Goal: Task Accomplishment & Management: Complete application form

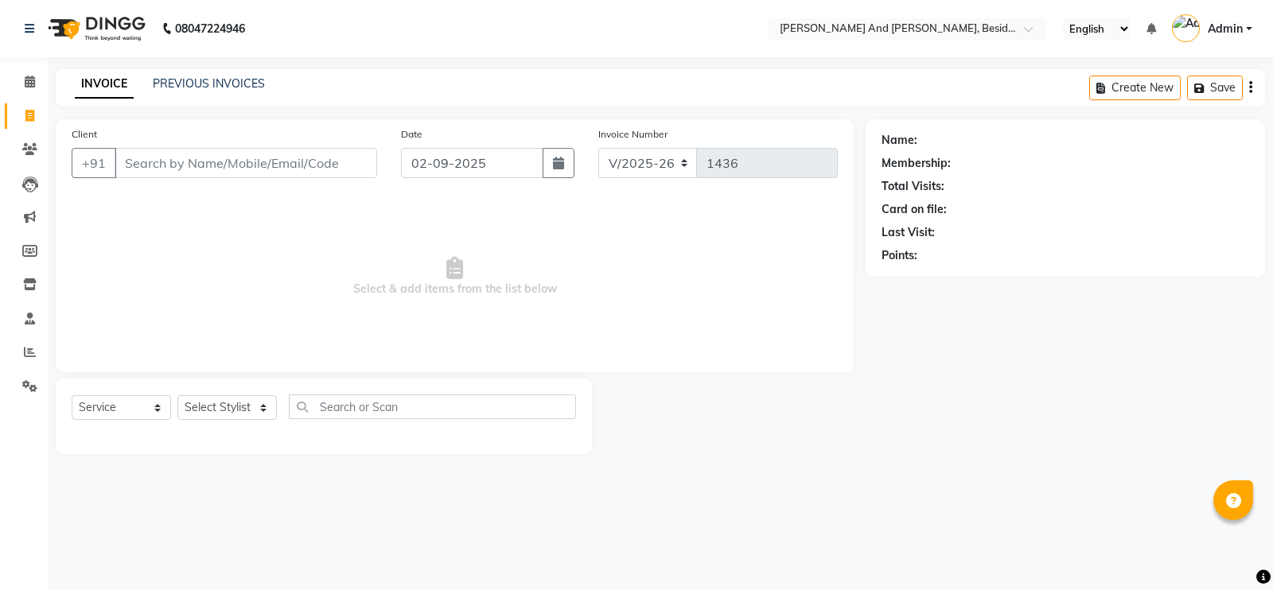
select select "4907"
select select "service"
click at [266, 409] on select "Select Stylist [PERSON_NAME] [PERSON_NAME] Sanib [PERSON_NAME] [PERSON_NAME] [P…" at bounding box center [226, 407] width 99 height 25
select select "85568"
click at [177, 396] on select "Select Stylist [PERSON_NAME] [PERSON_NAME] Sanib [PERSON_NAME] [PERSON_NAME] [P…" at bounding box center [226, 407] width 99 height 25
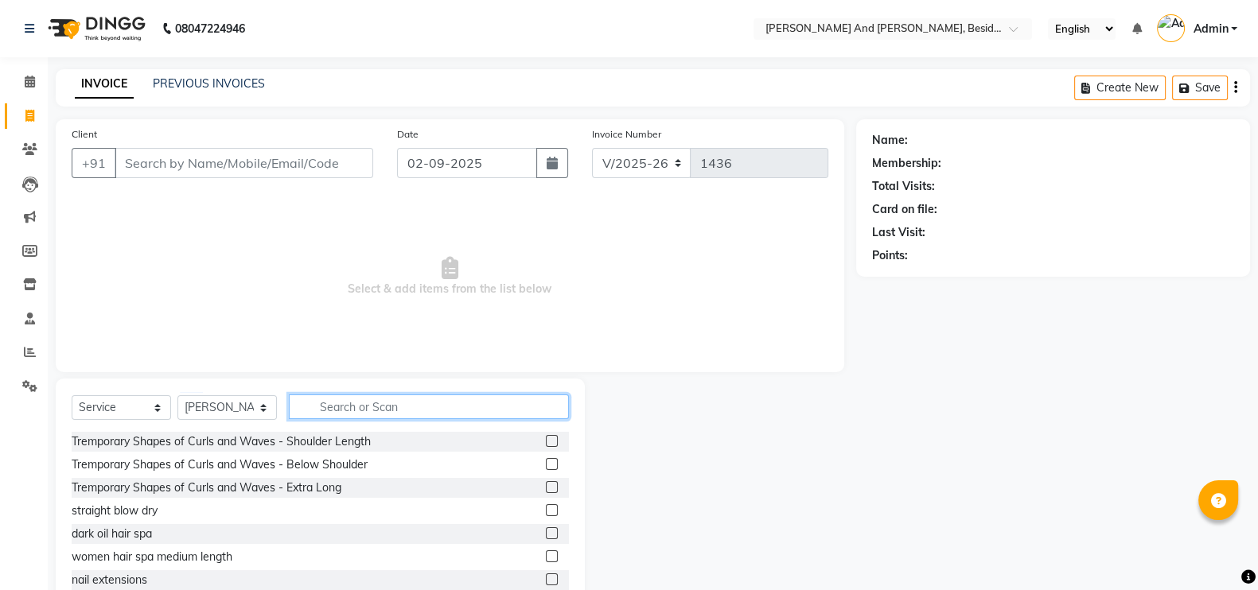
click at [343, 399] on input "text" at bounding box center [429, 407] width 280 height 25
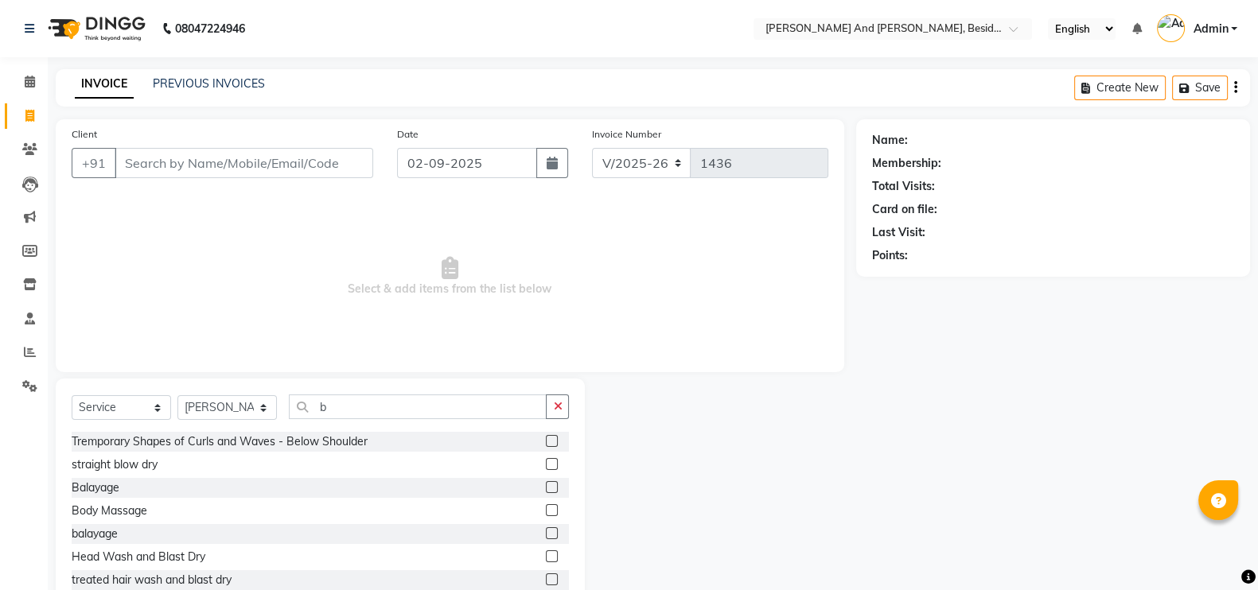
click at [348, 392] on div "Select Service Product Membership Package Voucher Prepaid Gift Card Select Styl…" at bounding box center [320, 496] width 529 height 235
click at [331, 415] on input "b" at bounding box center [418, 407] width 258 height 25
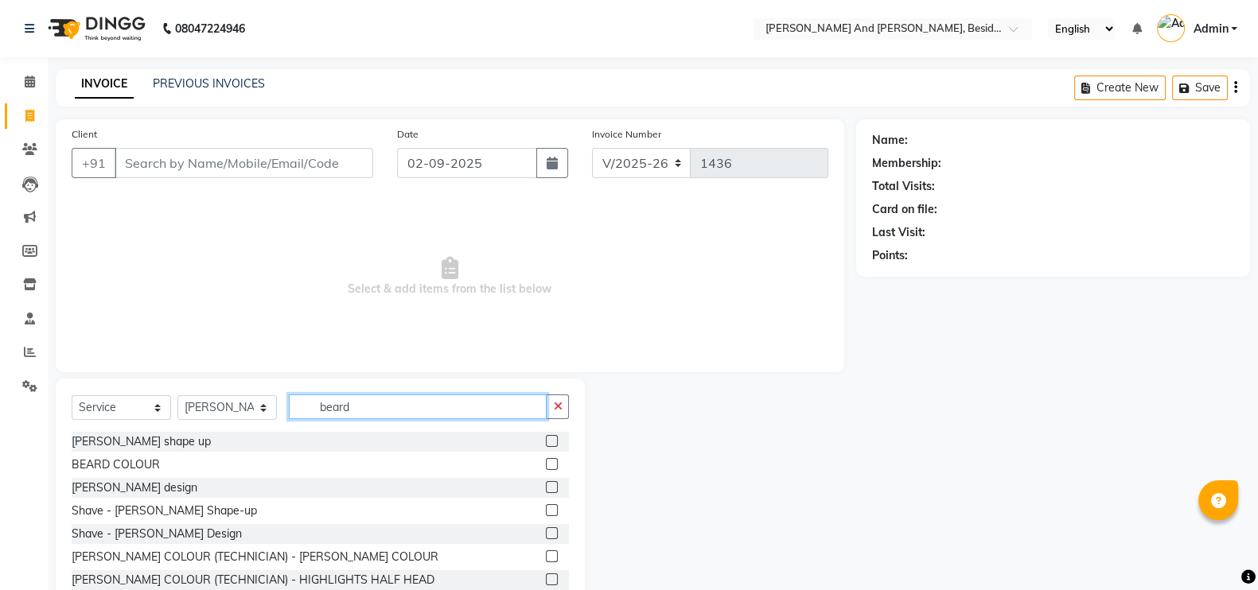
type input "beard"
click at [546, 443] on label at bounding box center [552, 441] width 12 height 12
click at [546, 443] on input "checkbox" at bounding box center [551, 442] width 10 height 10
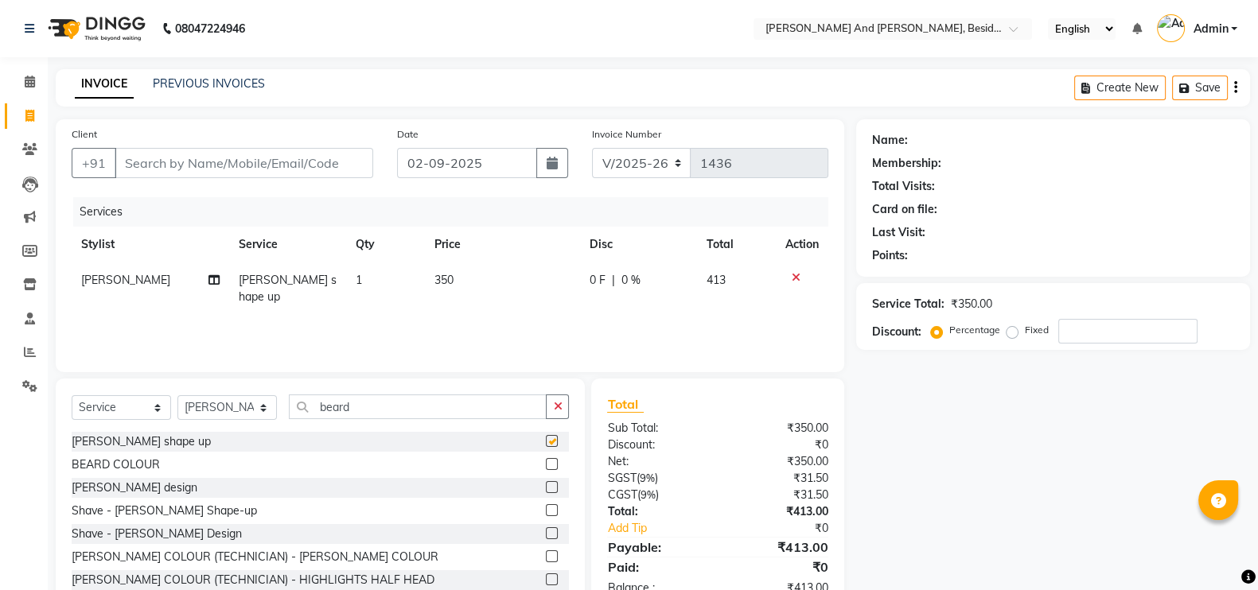
checkbox input "false"
click at [401, 408] on input "beard" at bounding box center [418, 407] width 258 height 25
type input "bea"
click at [546, 468] on label at bounding box center [552, 464] width 12 height 12
click at [546, 468] on input "checkbox" at bounding box center [551, 465] width 10 height 10
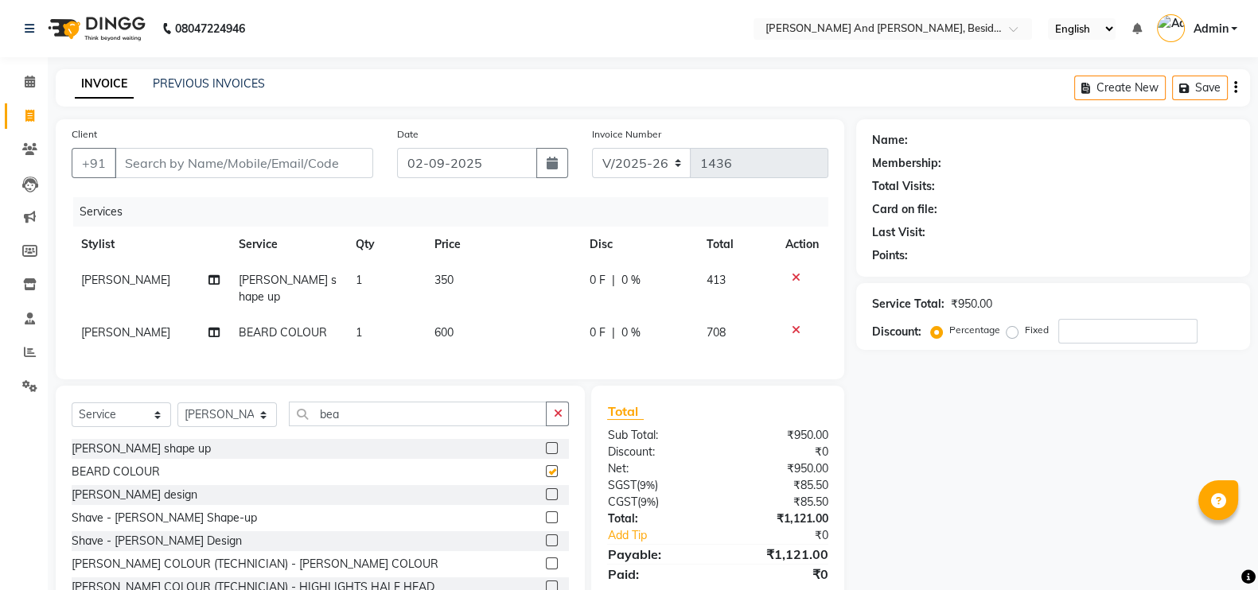
checkbox input "false"
click at [356, 423] on input "bea" at bounding box center [418, 414] width 258 height 25
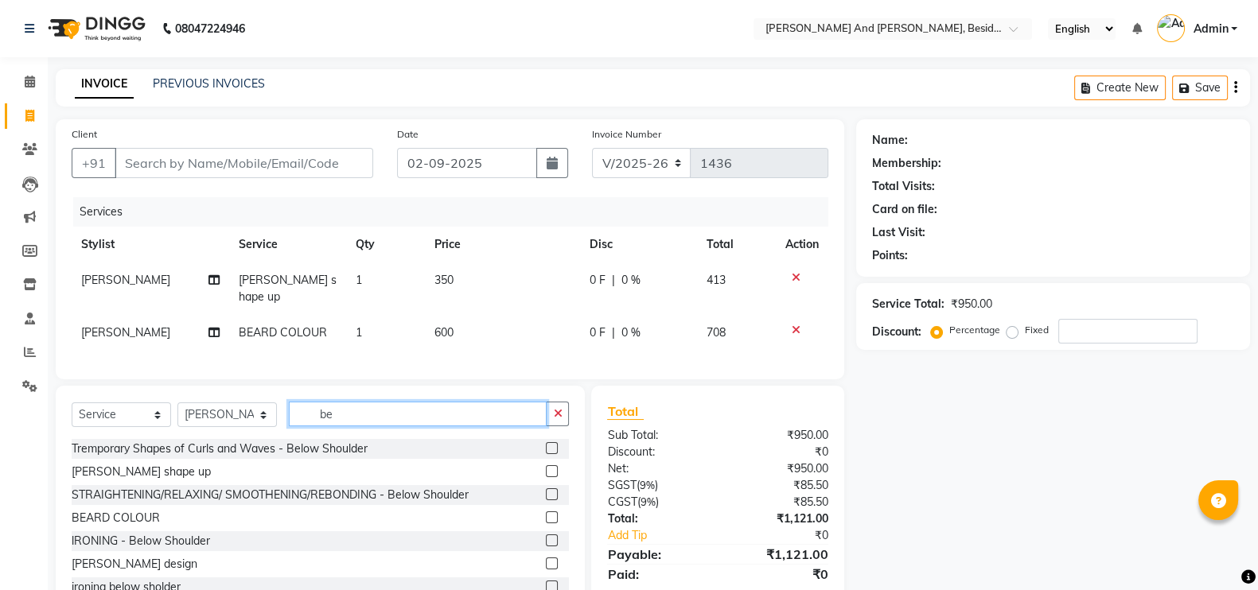
type input "b"
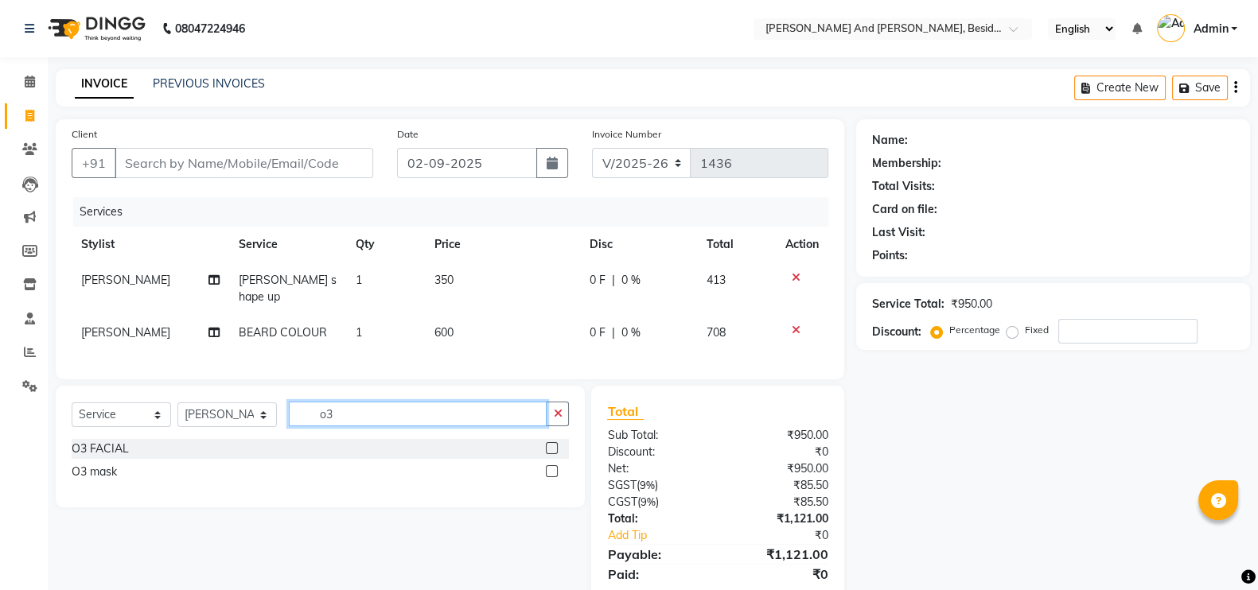
type input "o"
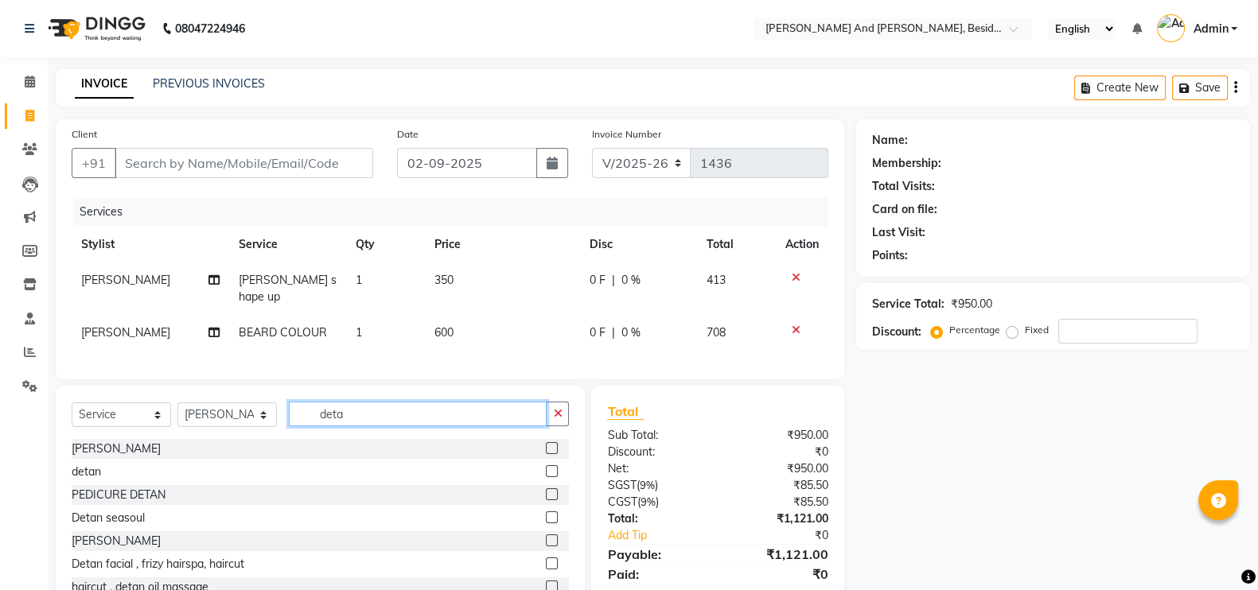
type input "deta"
click at [546, 445] on label at bounding box center [552, 448] width 12 height 12
click at [546, 445] on input "checkbox" at bounding box center [551, 449] width 10 height 10
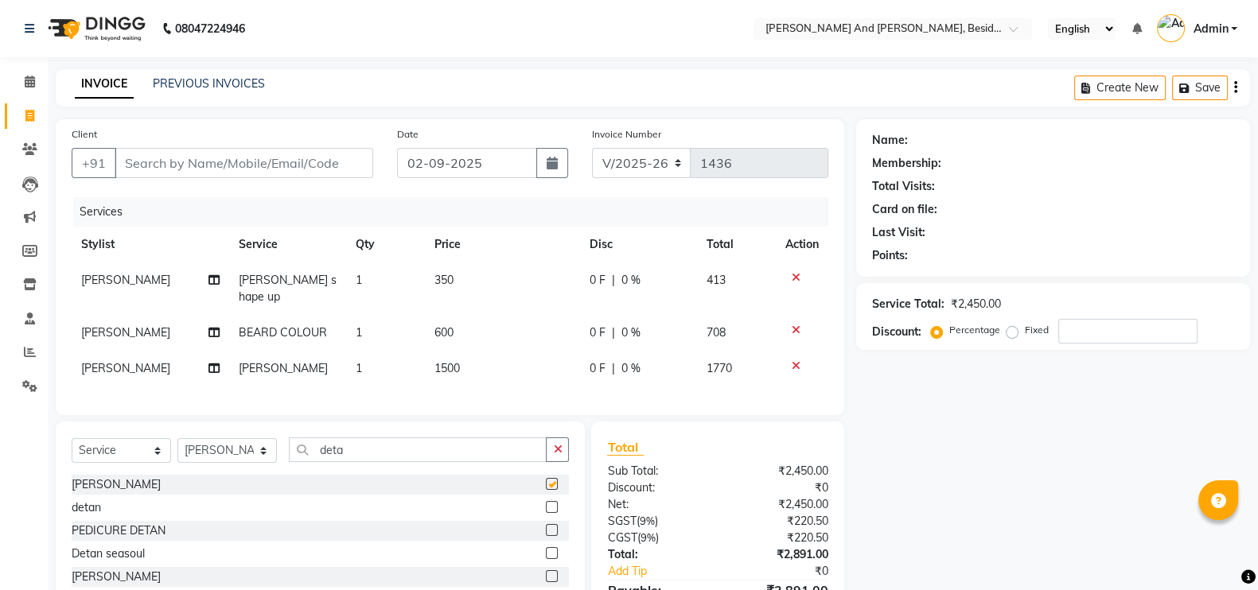
checkbox input "false"
click at [234, 165] on input "Client" at bounding box center [244, 163] width 259 height 30
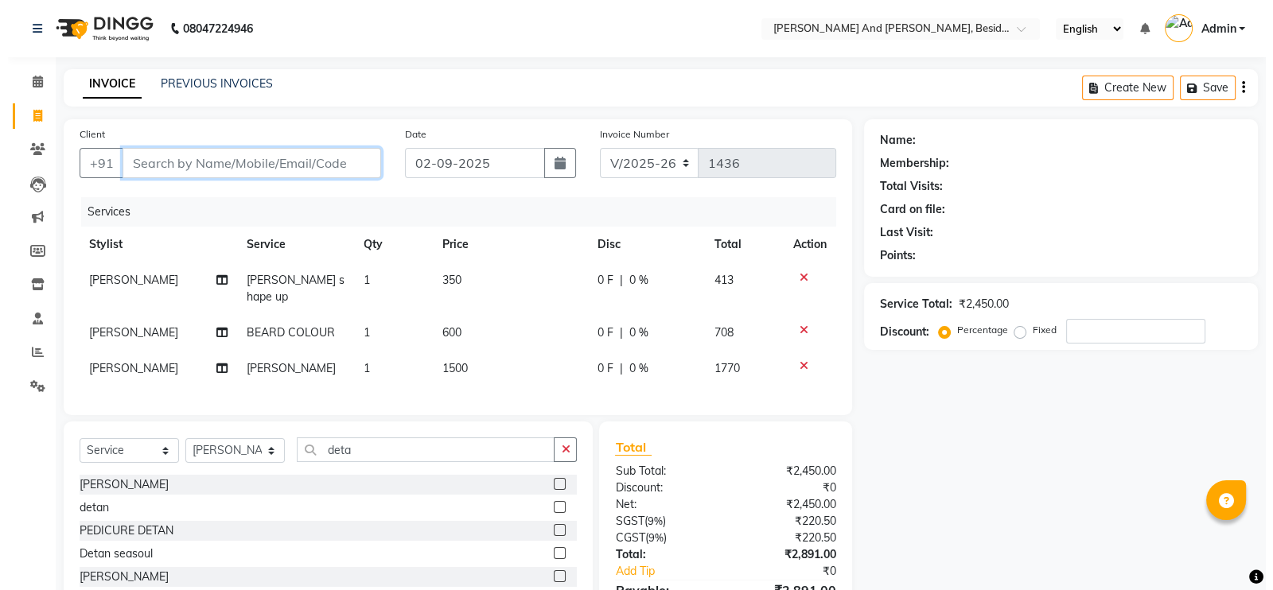
scroll to position [89, 0]
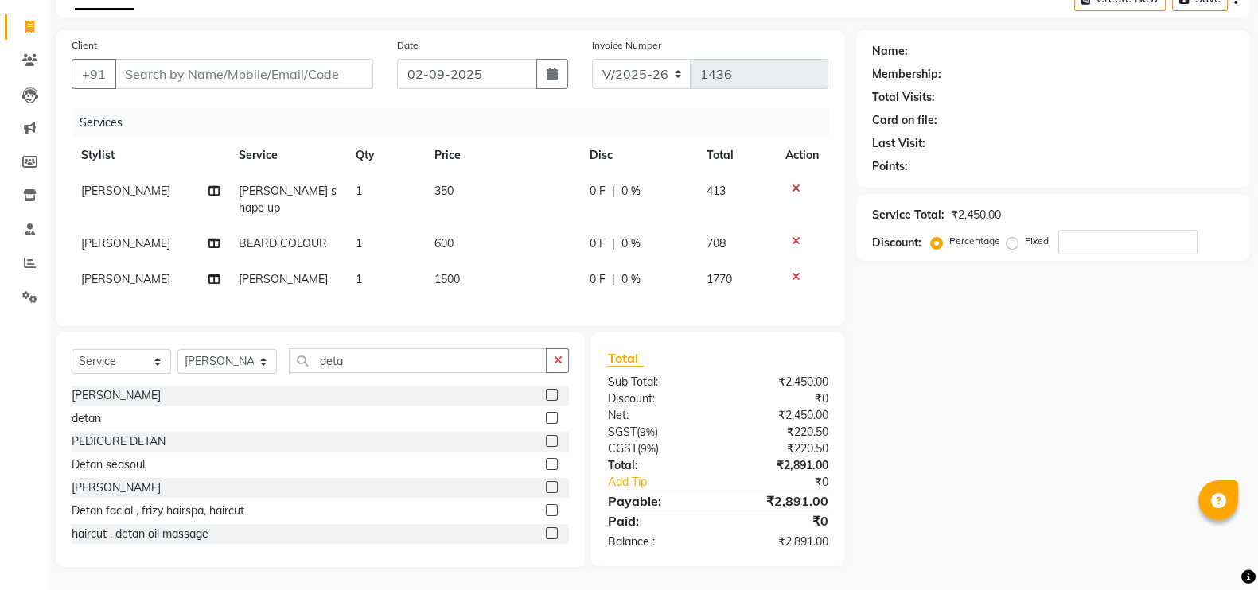
click at [256, 52] on div "Client +91" at bounding box center [222, 69] width 325 height 65
click at [247, 75] on input "Client" at bounding box center [244, 74] width 259 height 30
type input "9"
type input "0"
type input "9963903150"
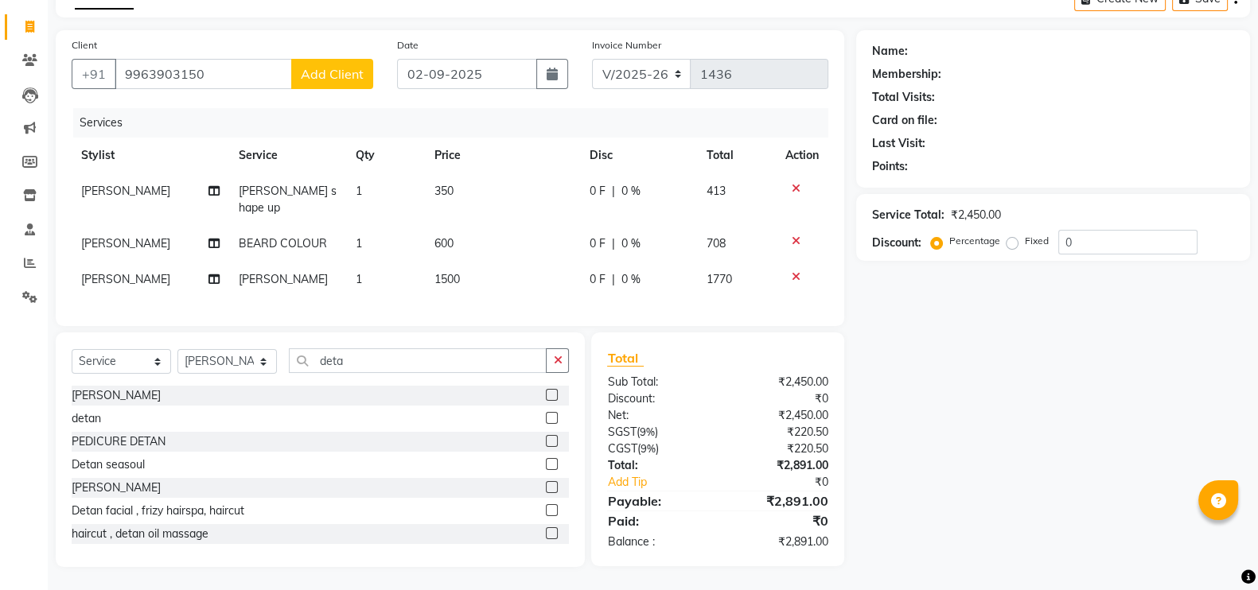
click at [315, 76] on span "Add Client" at bounding box center [332, 74] width 63 height 16
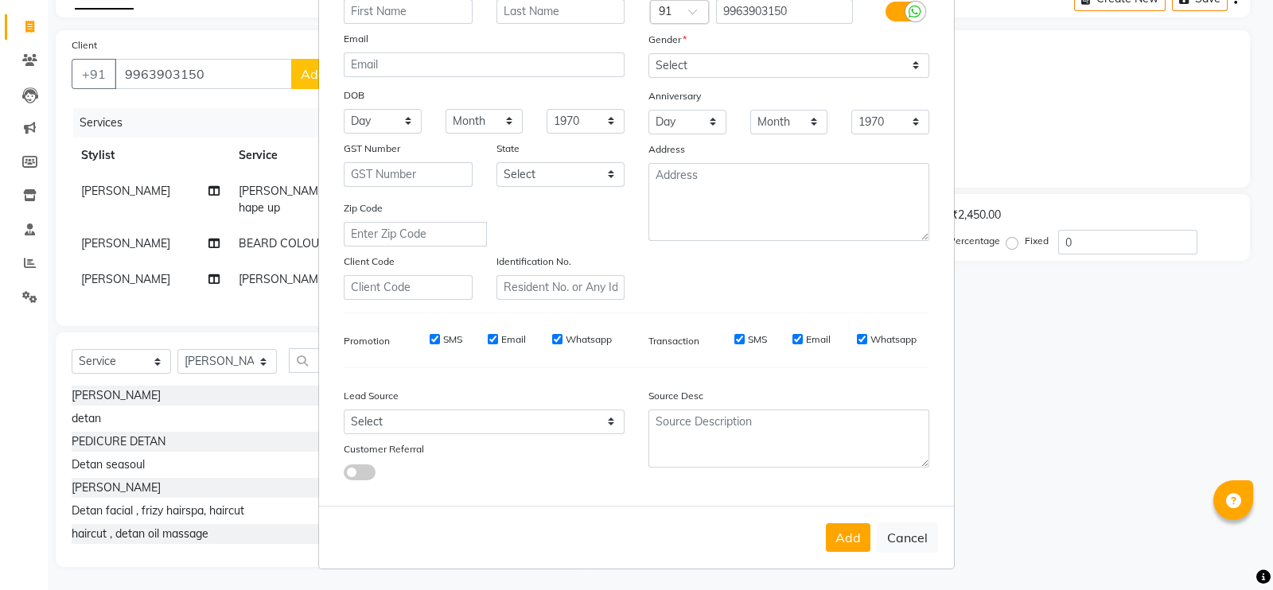
scroll to position [144, 0]
click at [851, 539] on button "Add" at bounding box center [848, 536] width 45 height 29
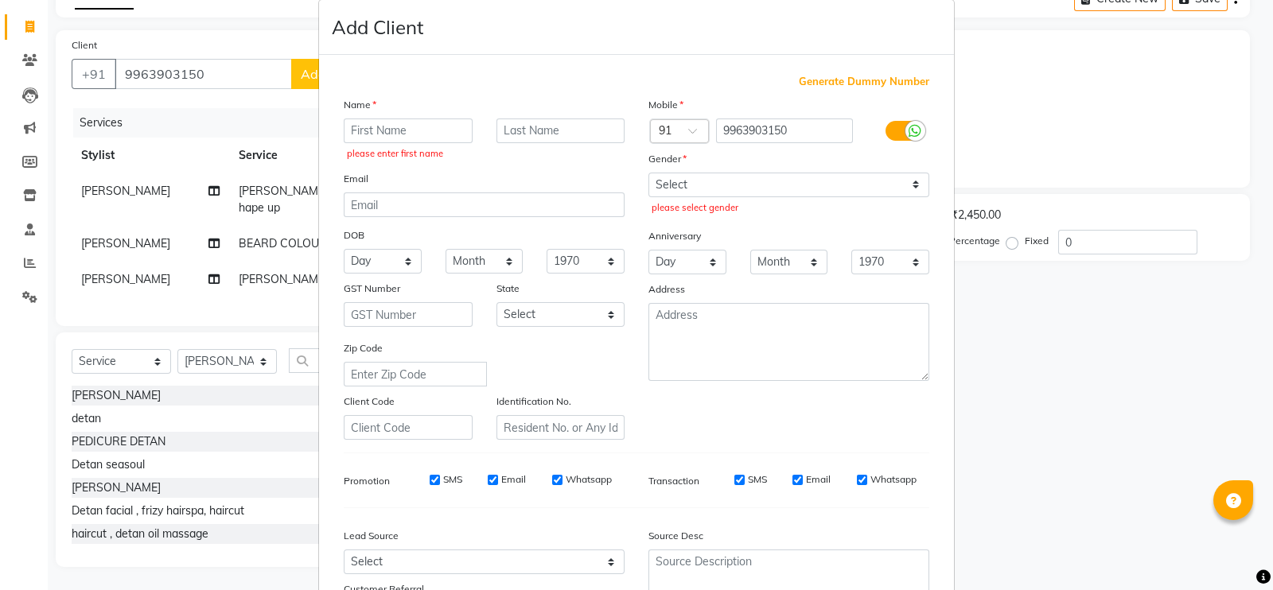
scroll to position [0, 0]
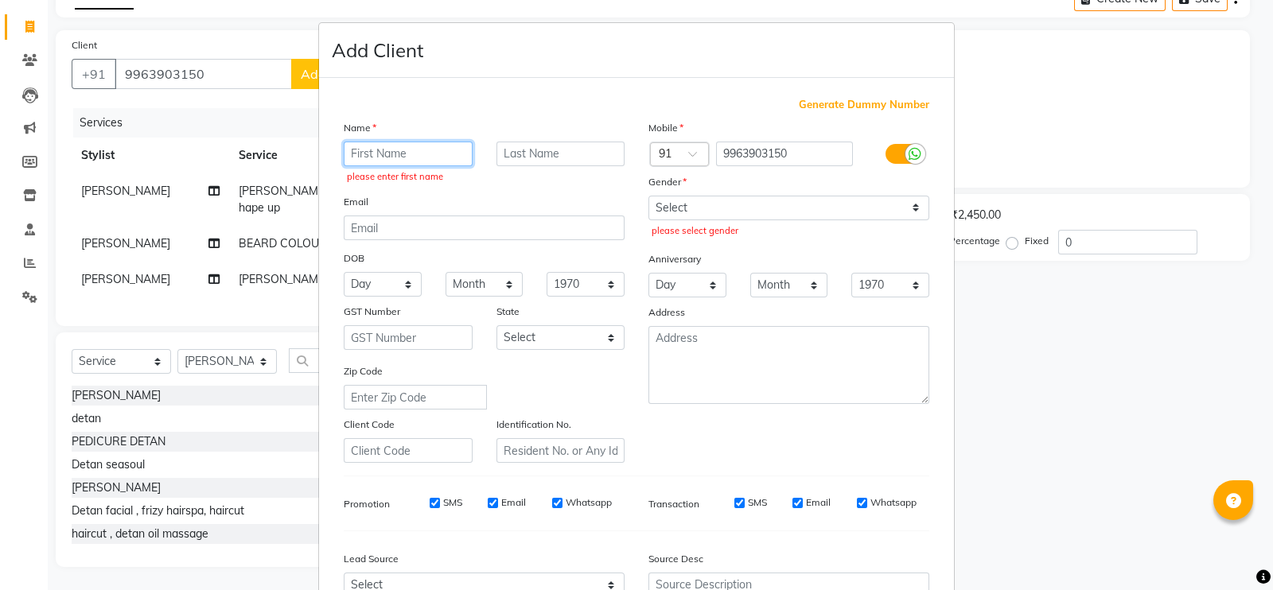
click at [407, 147] on input "text" at bounding box center [408, 154] width 129 height 25
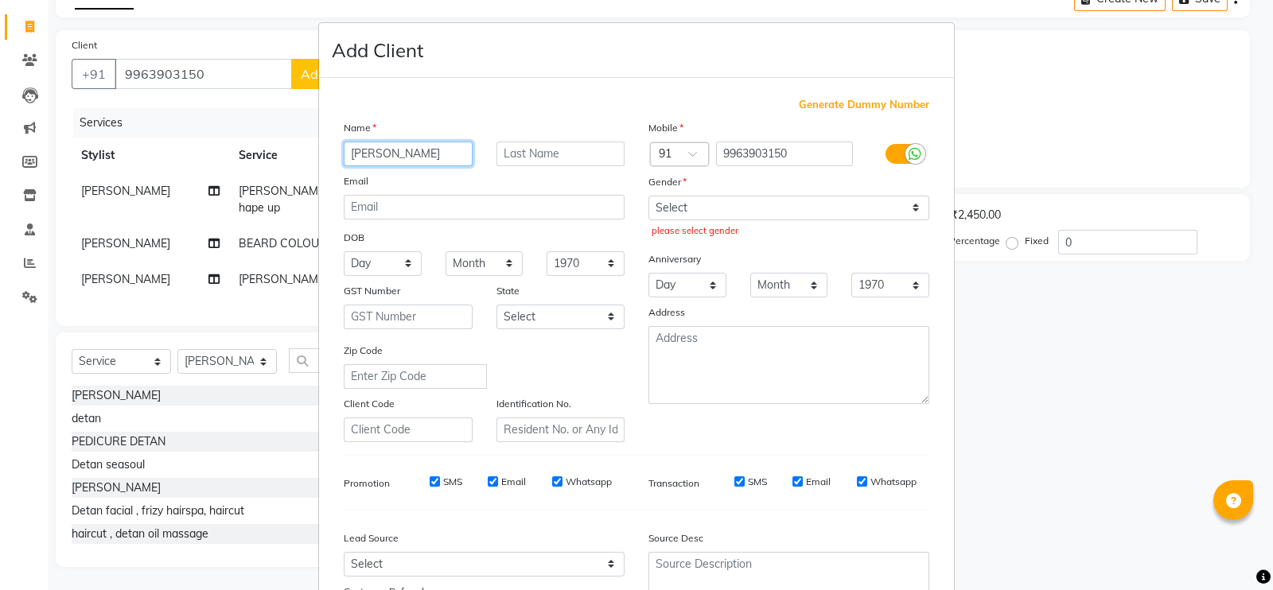
type input "[PERSON_NAME]"
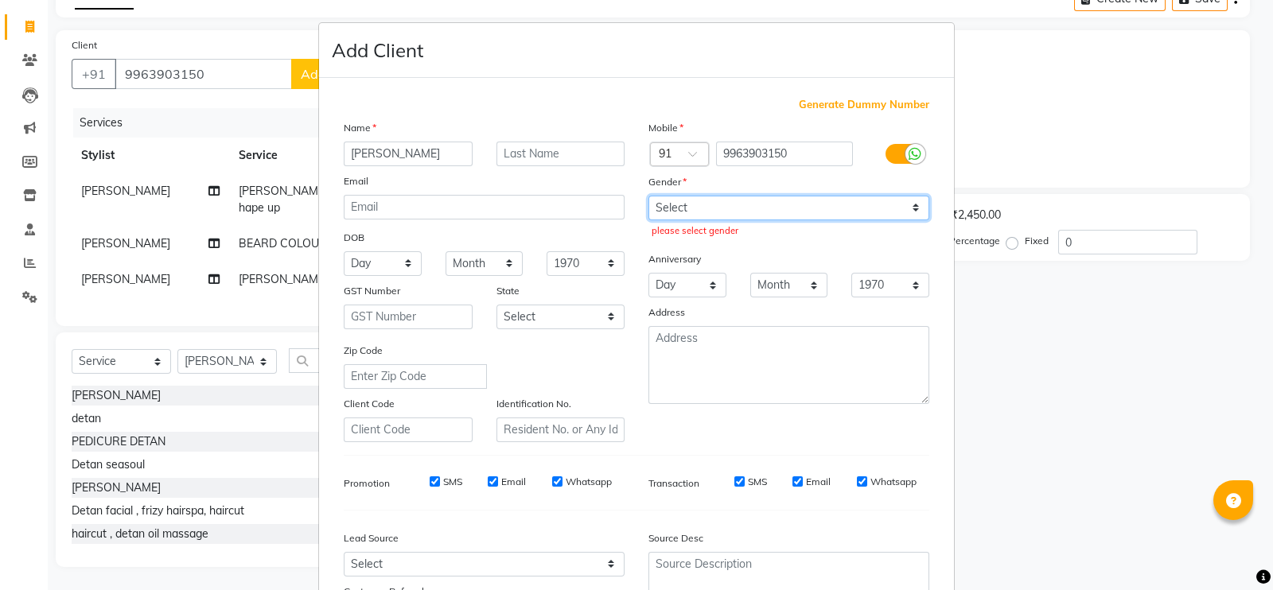
click at [679, 212] on select "Select [DEMOGRAPHIC_DATA] [DEMOGRAPHIC_DATA] Other Prefer Not To Say" at bounding box center [788, 208] width 281 height 25
select select "[DEMOGRAPHIC_DATA]"
click at [648, 196] on select "Select [DEMOGRAPHIC_DATA] [DEMOGRAPHIC_DATA] Other Prefer Not To Say" at bounding box center [788, 208] width 281 height 25
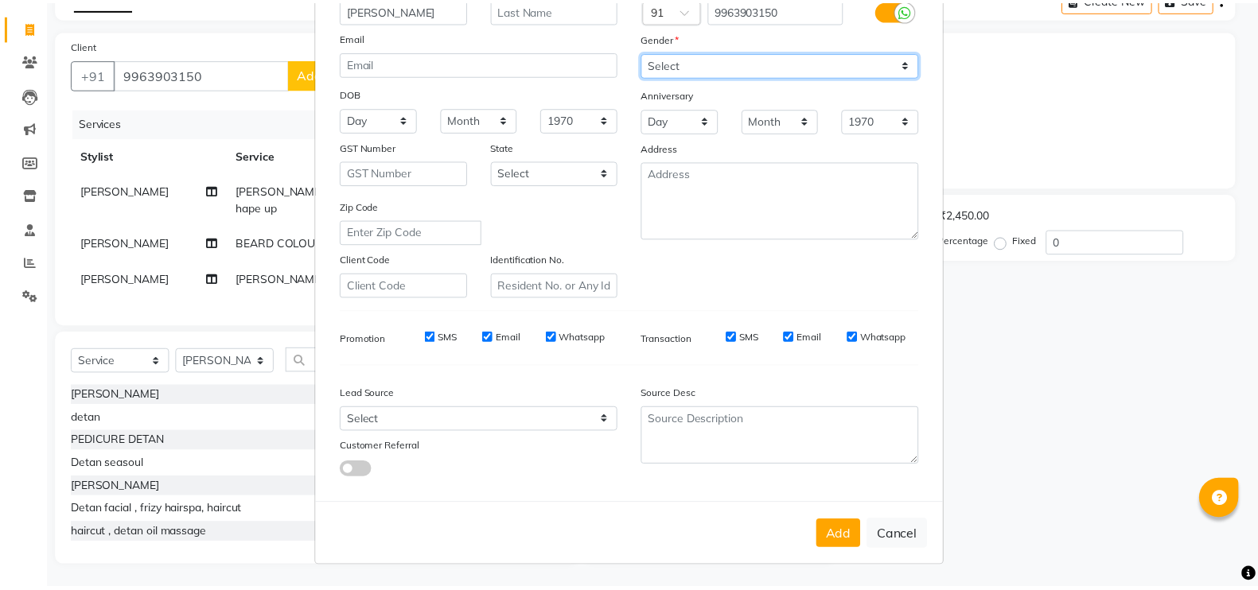
scroll to position [153, 0]
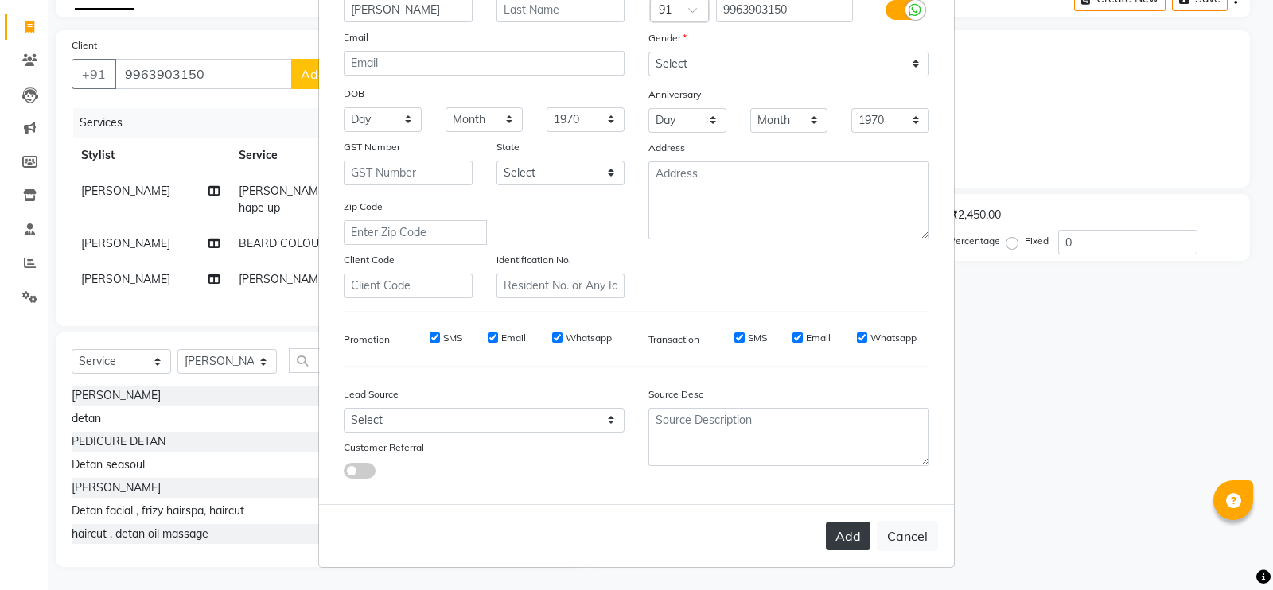
click at [851, 535] on button "Add" at bounding box center [848, 536] width 45 height 29
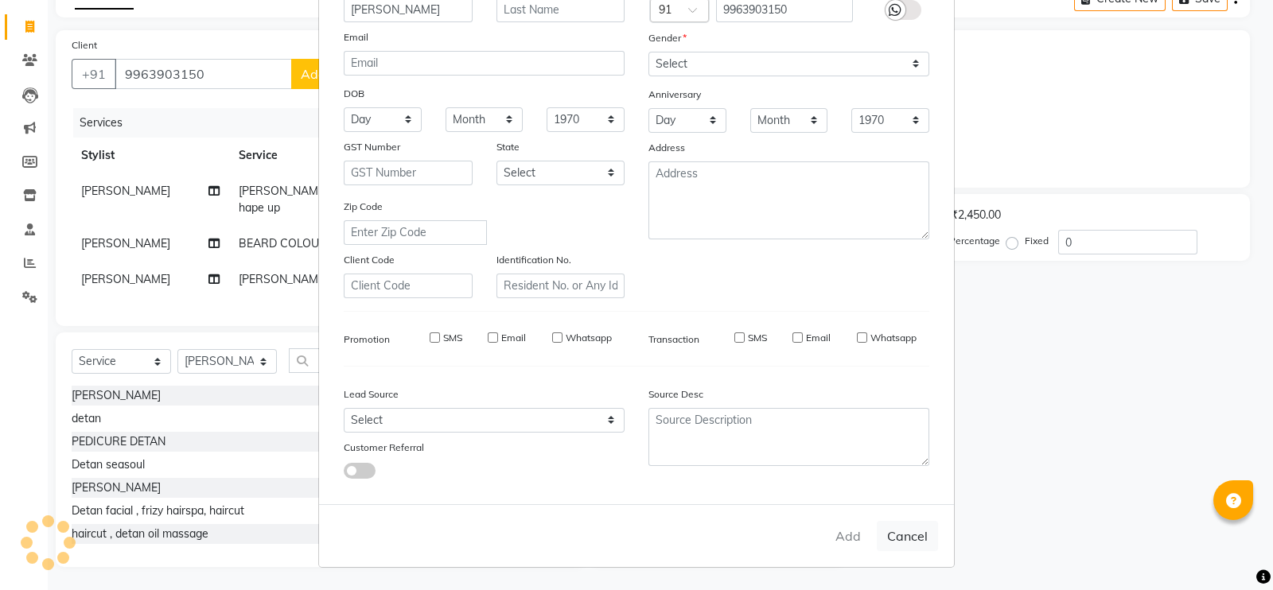
select select
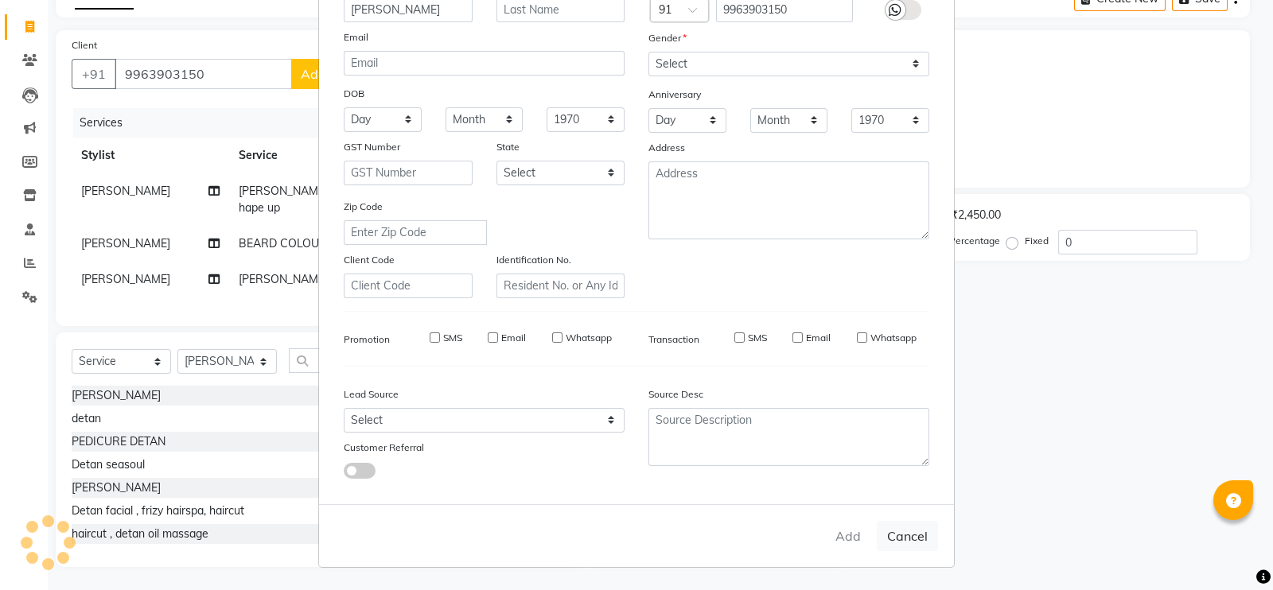
select select
checkbox input "false"
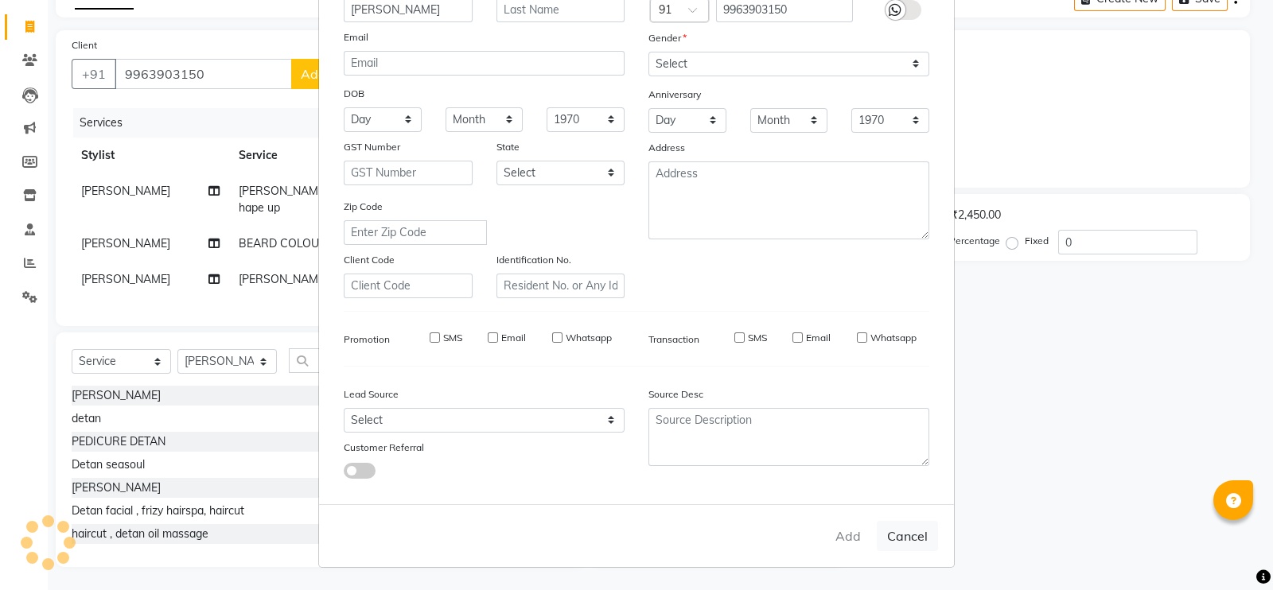
checkbox input "false"
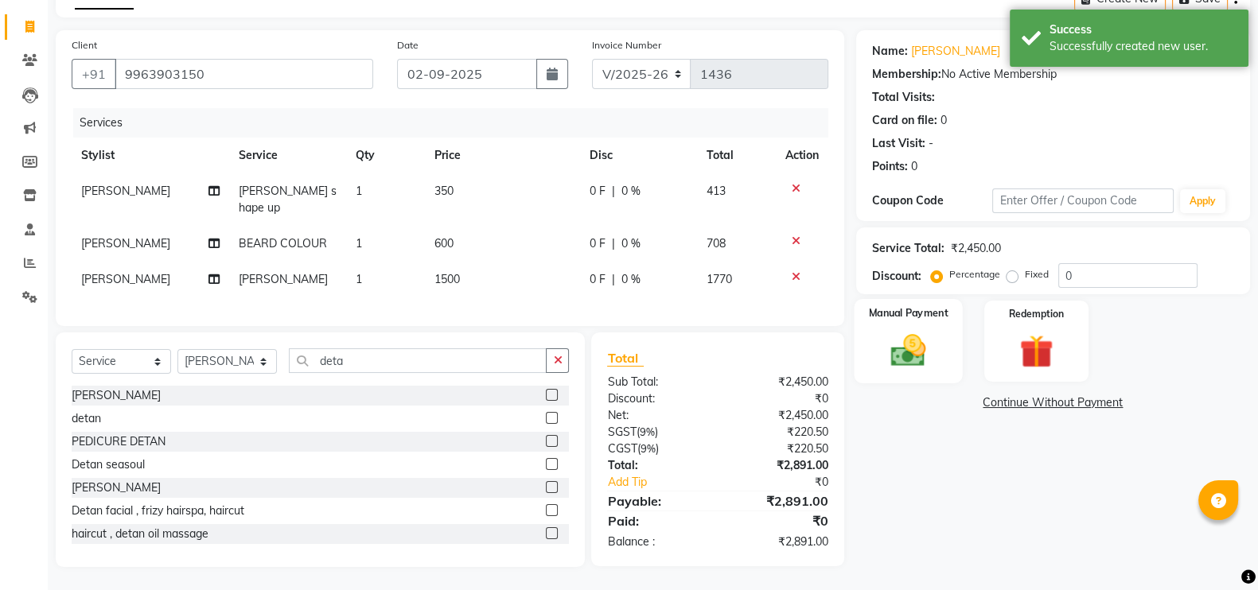
click at [890, 356] on img at bounding box center [908, 350] width 56 height 40
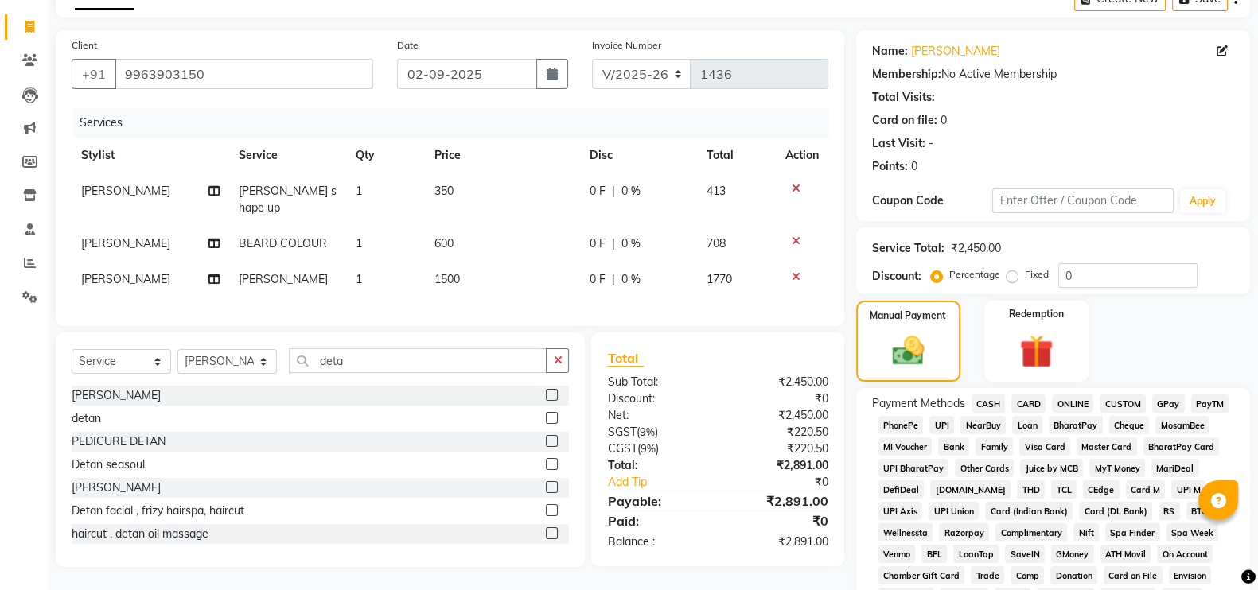
click at [1169, 404] on span "GPay" at bounding box center [1168, 404] width 33 height 18
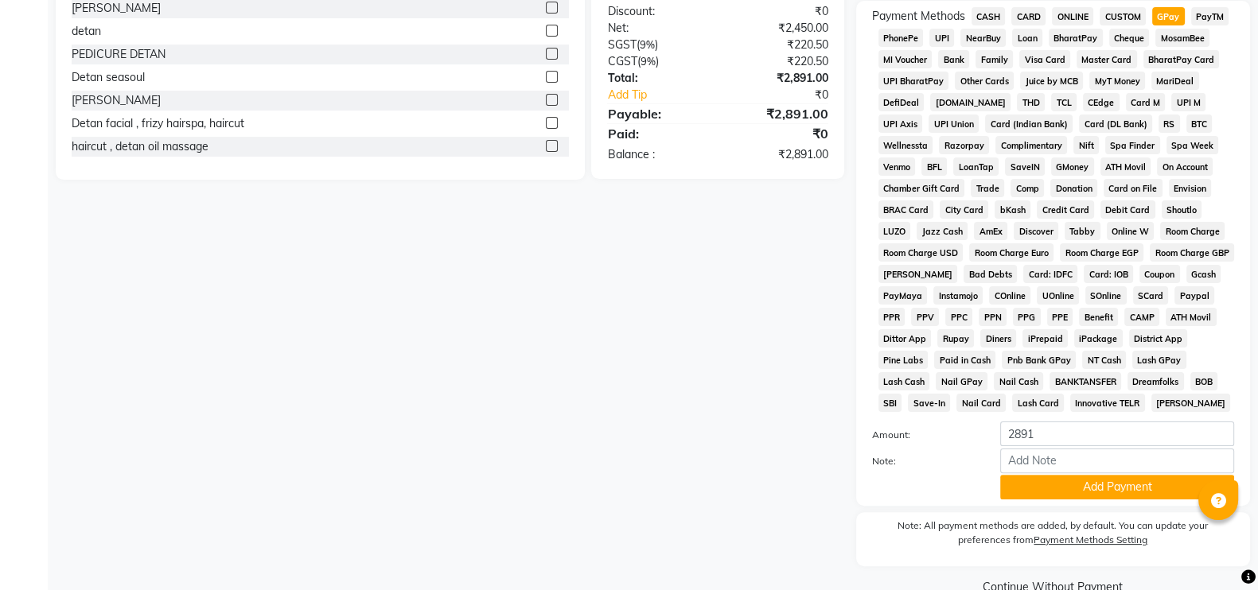
scroll to position [501, 0]
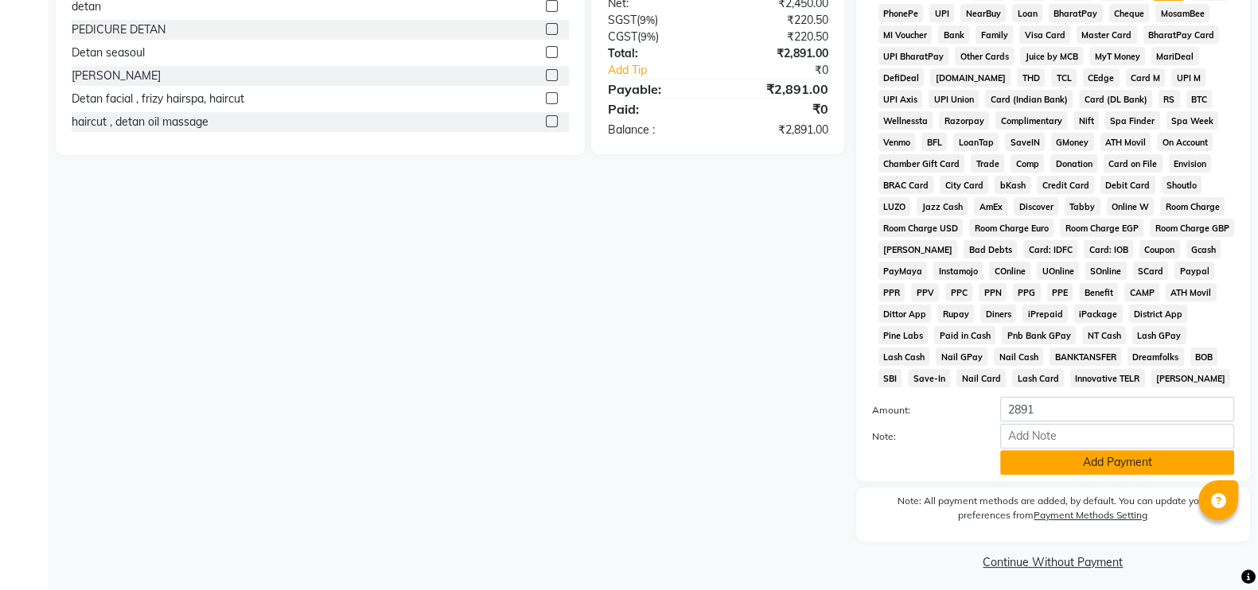
click at [1079, 461] on button "Add Payment" at bounding box center [1117, 462] width 234 height 25
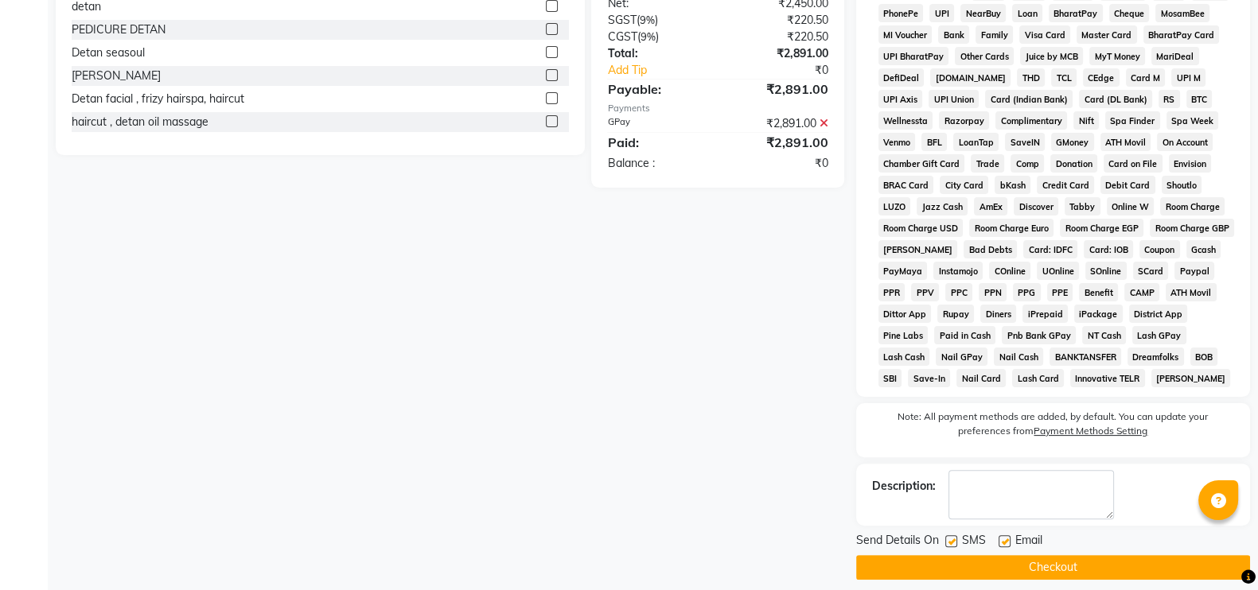
click at [1039, 580] on button "Checkout" at bounding box center [1053, 567] width 394 height 25
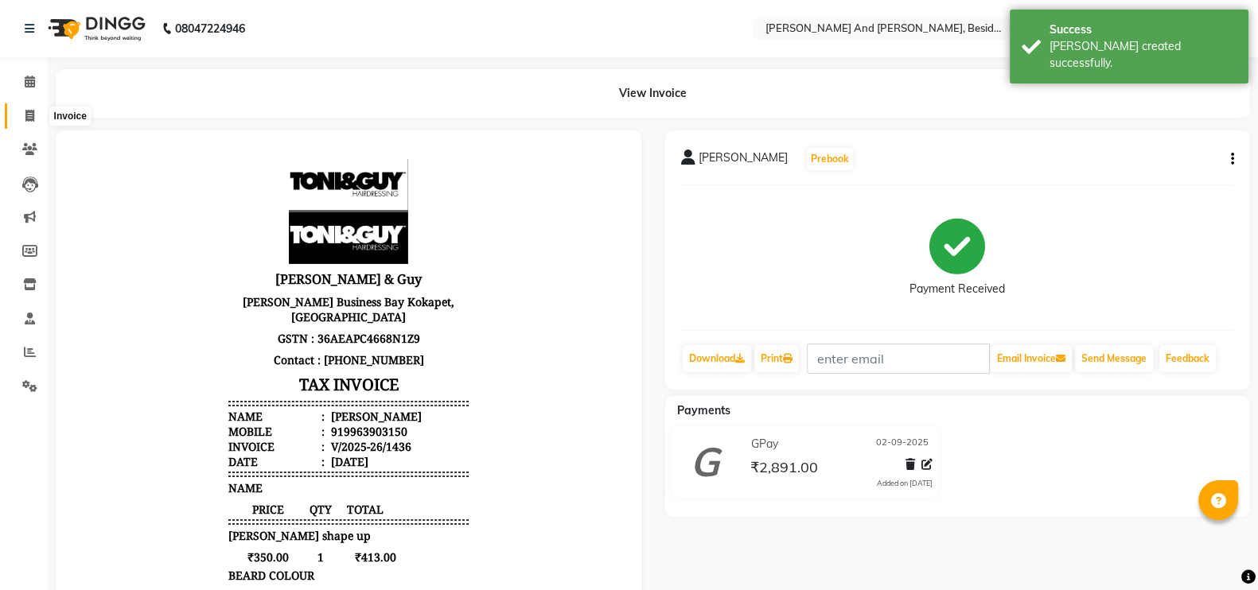
click at [26, 119] on icon at bounding box center [29, 116] width 9 height 12
select select "service"
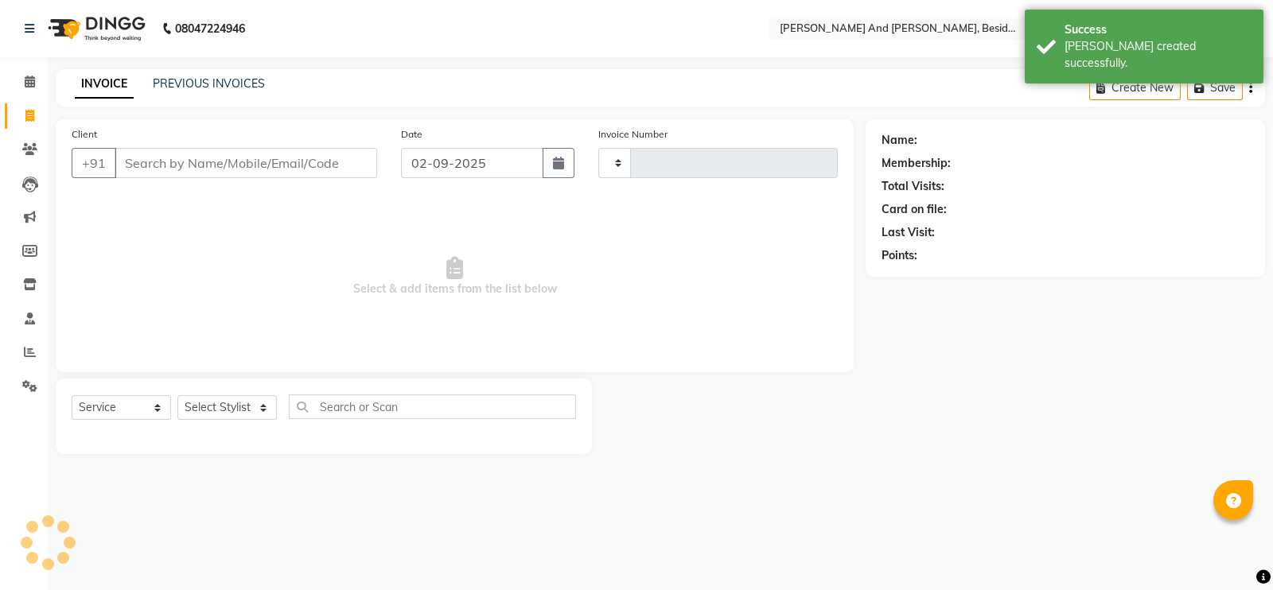
type input "1437"
select select "4907"
click at [216, 85] on link "PREVIOUS INVOICES" at bounding box center [209, 83] width 112 height 14
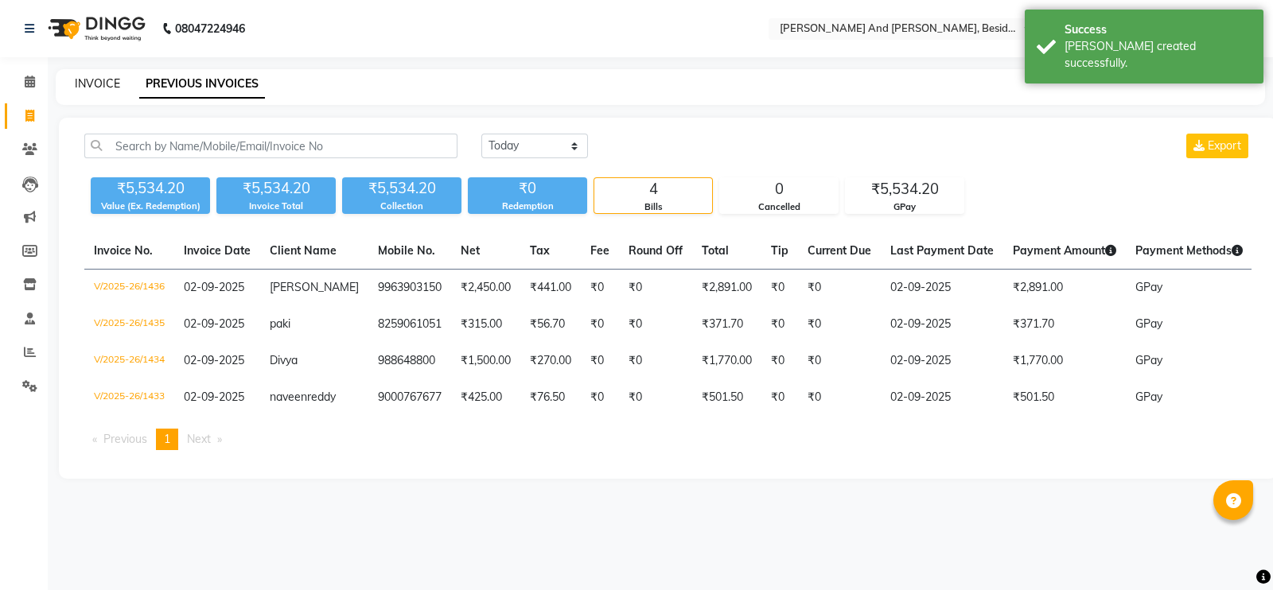
click at [95, 81] on link "INVOICE" at bounding box center [97, 83] width 45 height 14
select select "4907"
select select "service"
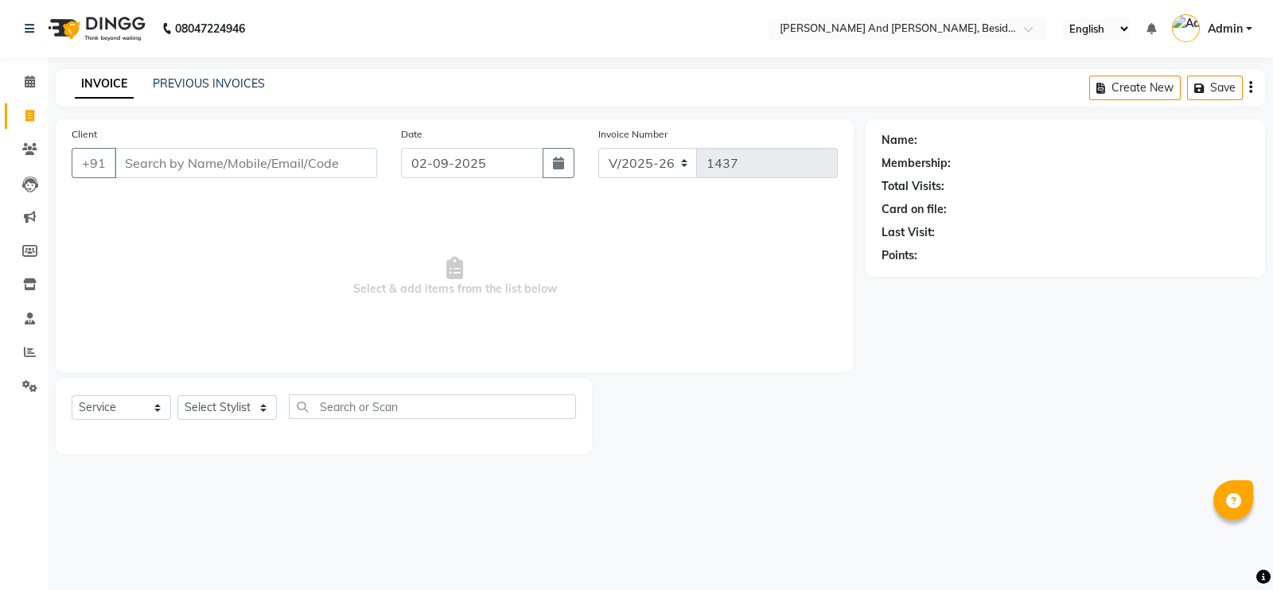
click at [174, 91] on div "PREVIOUS INVOICES" at bounding box center [209, 84] width 112 height 17
click at [172, 89] on link "PREVIOUS INVOICES" at bounding box center [209, 83] width 112 height 14
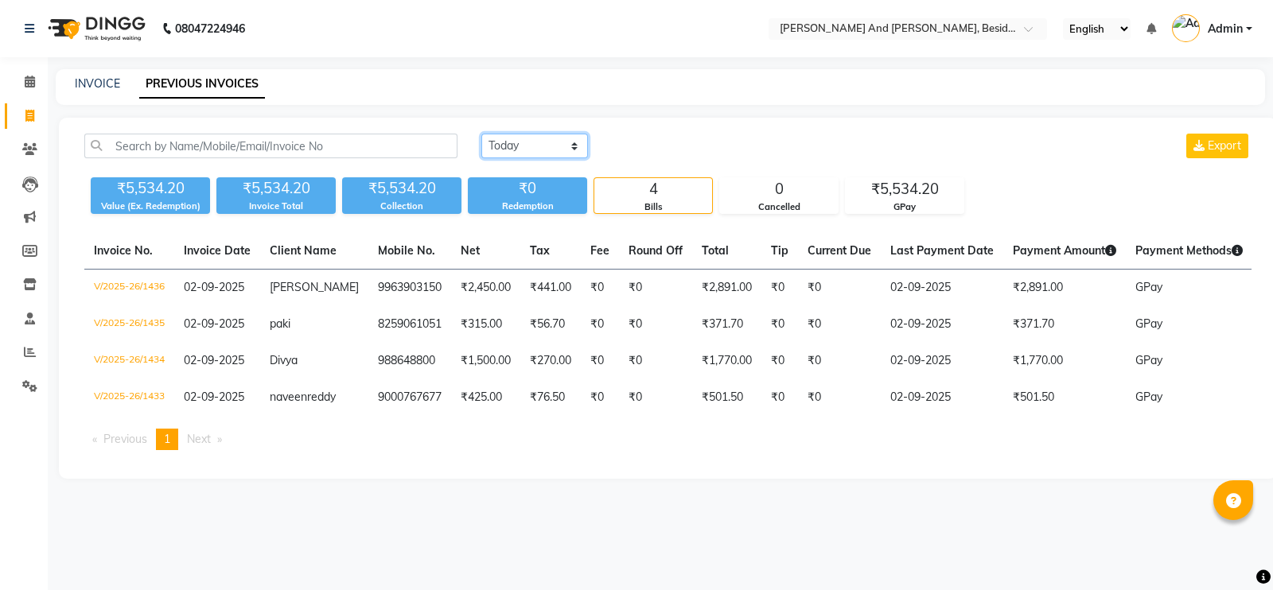
click at [574, 145] on select "[DATE] [DATE] Custom Range" at bounding box center [534, 146] width 107 height 25
click at [683, 89] on div "INVOICE PREVIOUS INVOICES" at bounding box center [651, 84] width 1190 height 17
